Goal: Task Accomplishment & Management: Manage account settings

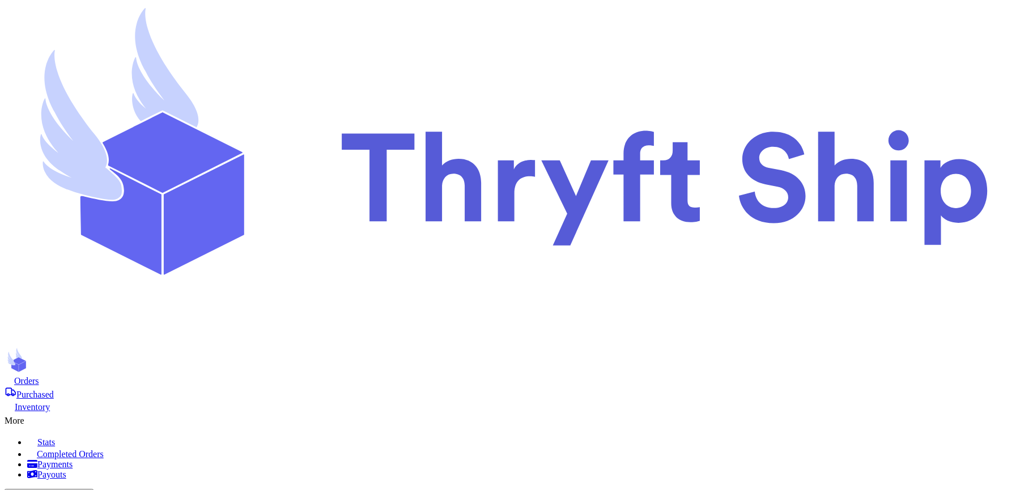
scroll to position [281, 0]
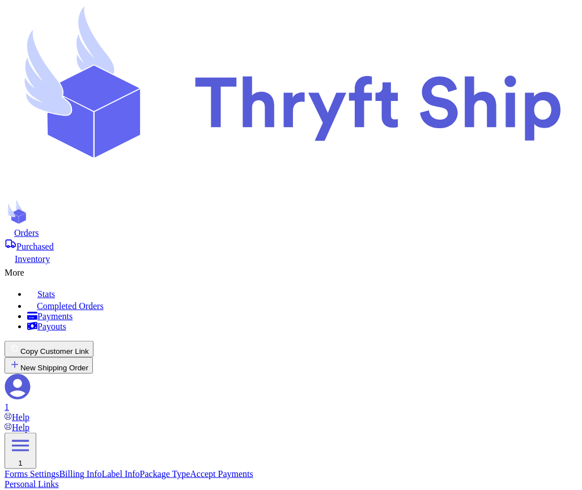
scroll to position [392, 0]
checkbox input "false"
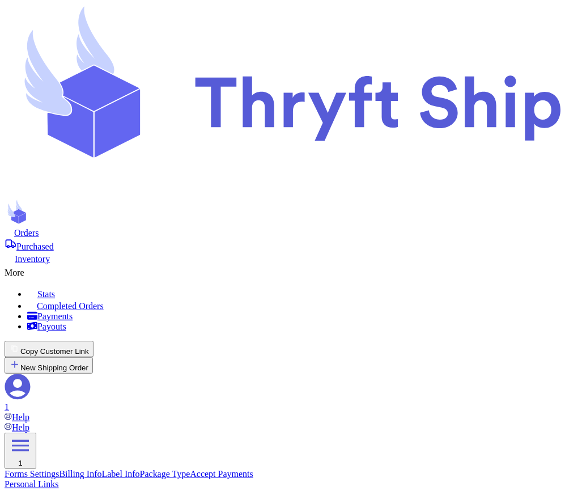
scroll to position [778, 0]
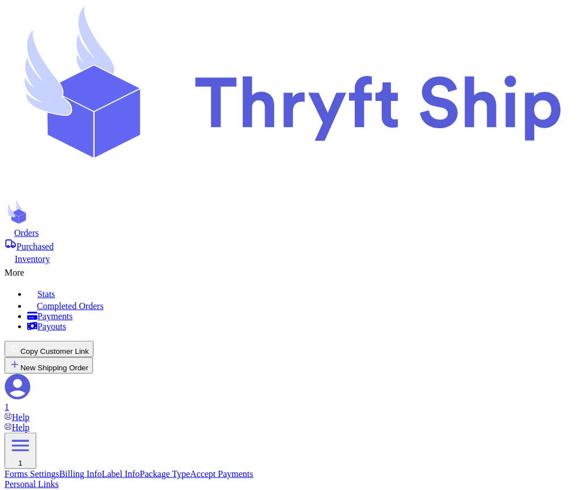
checkbox input "false"
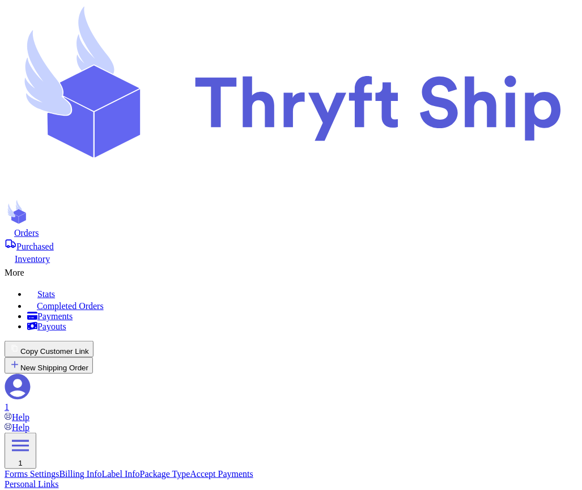
checkbox input "true"
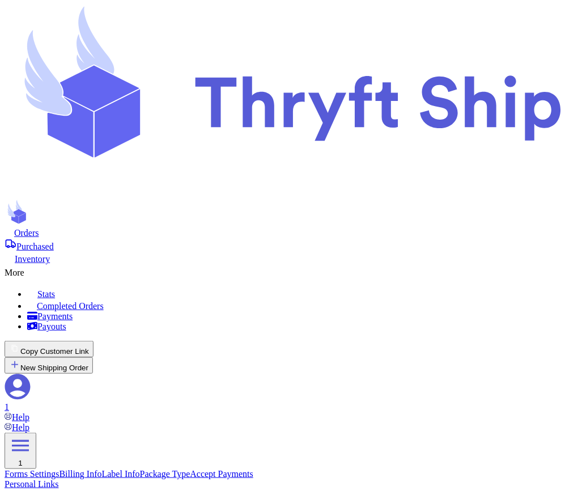
checkbox input "true"
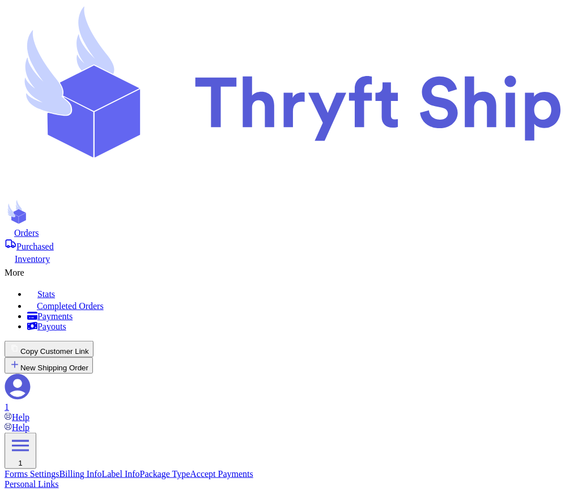
scroll to position [778, 0]
checkbox input "false"
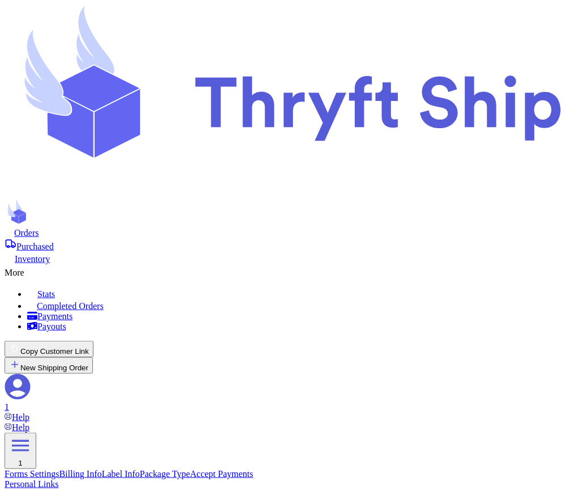
scroll to position [778, 0]
checkbox input "true"
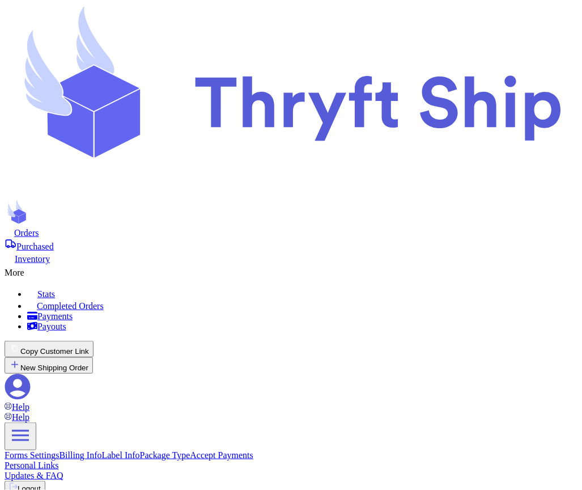
checkbox input "true"
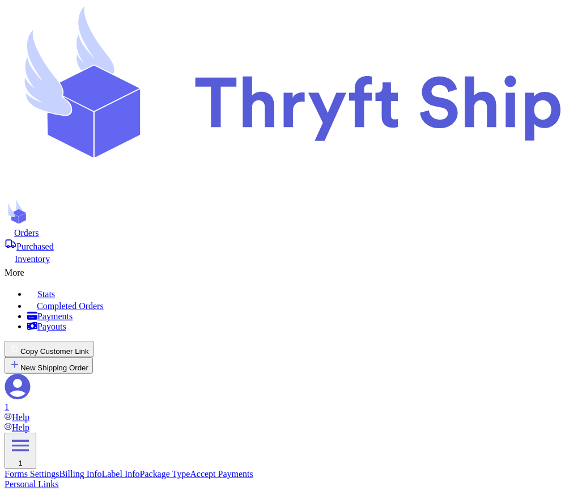
scroll to position [778, 0]
click at [135, 48] on header "Orders Purchased Inventory More Stats Completed Orders Payments Payouts Copy Cu…" at bounding box center [291, 237] width 573 height 464
